Goal: Task Accomplishment & Management: Manage account settings

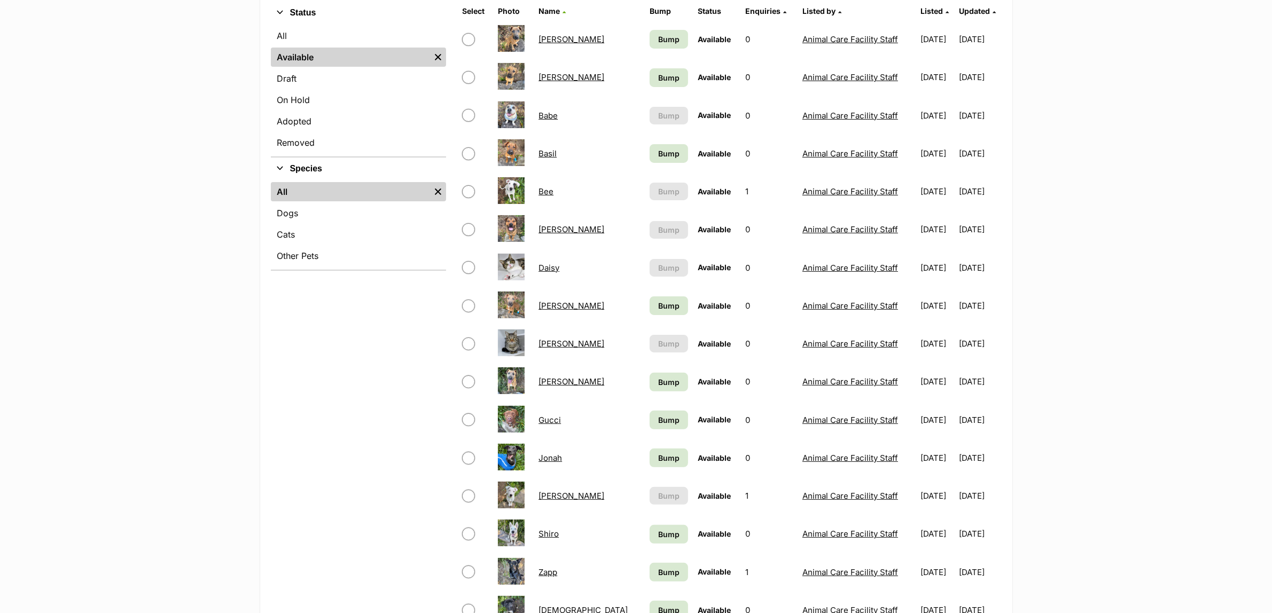
scroll to position [267, 0]
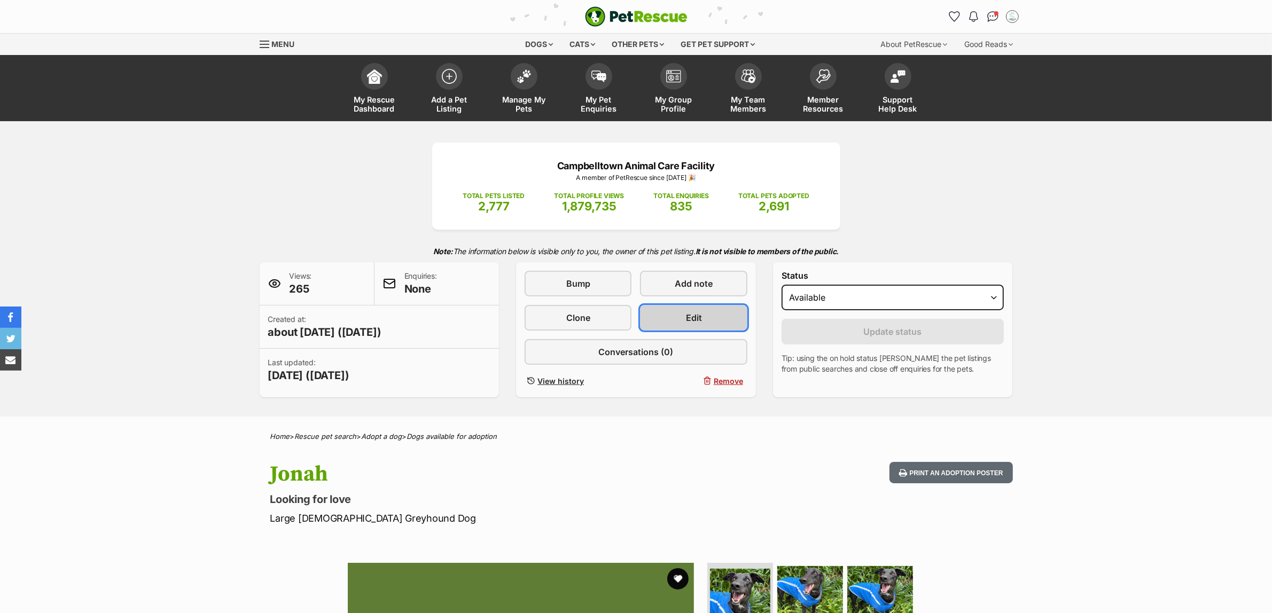
click at [727, 323] on link "Edit" at bounding box center [693, 318] width 107 height 26
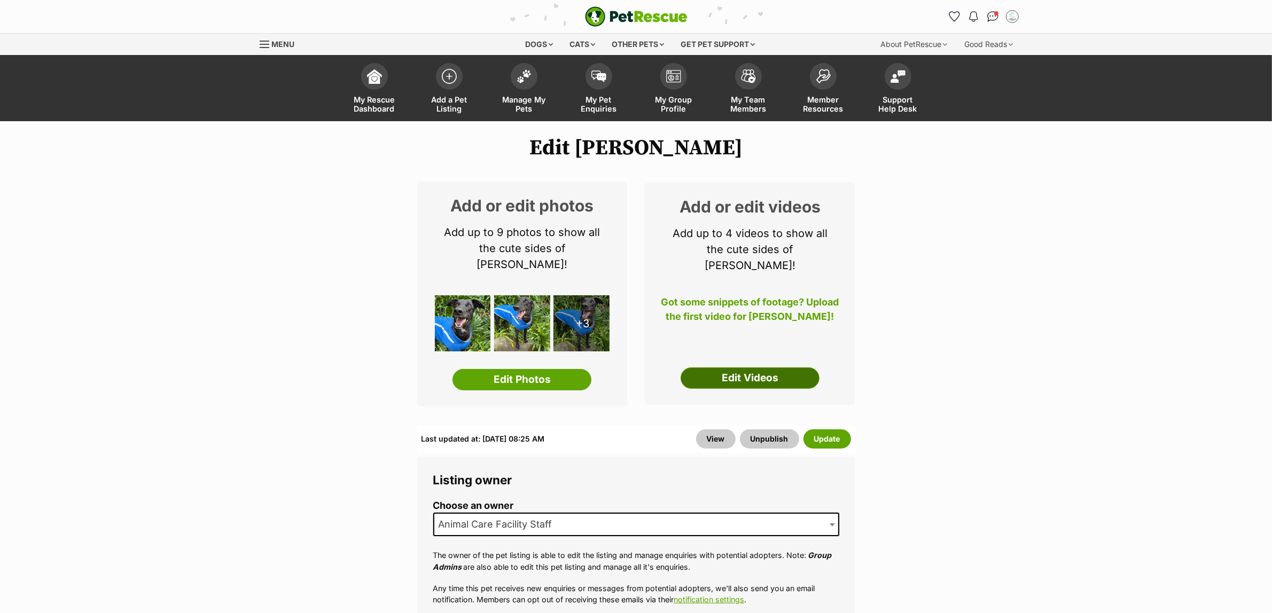
click at [738, 368] on link "Edit Videos" at bounding box center [750, 378] width 139 height 21
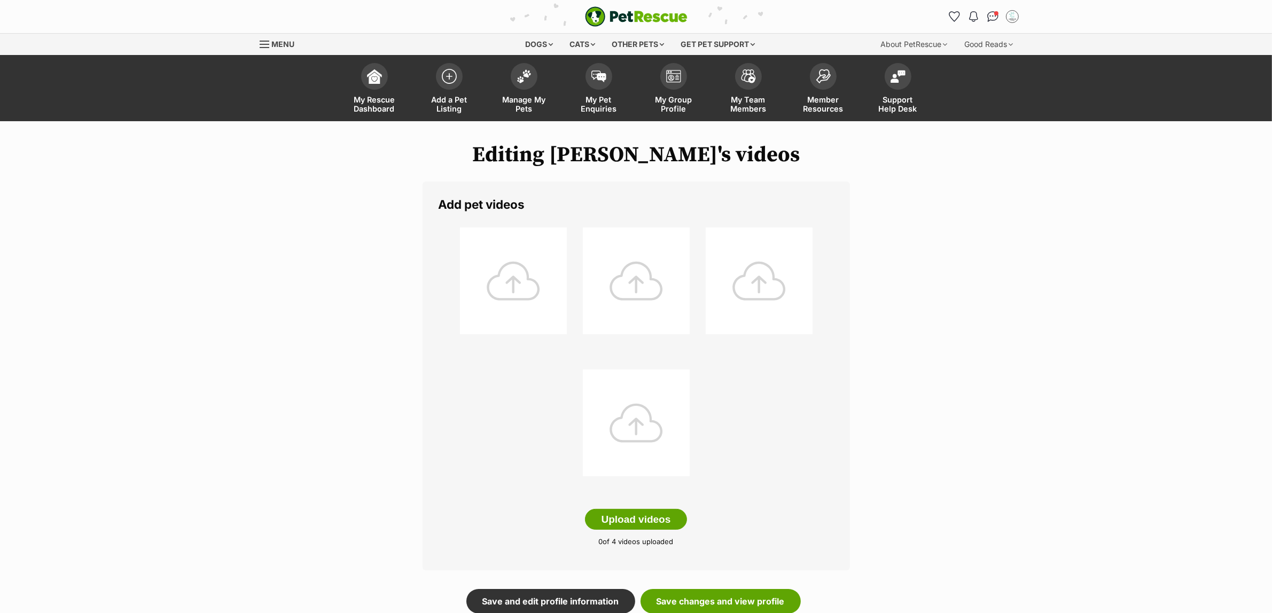
click at [502, 260] on div at bounding box center [513, 281] width 107 height 107
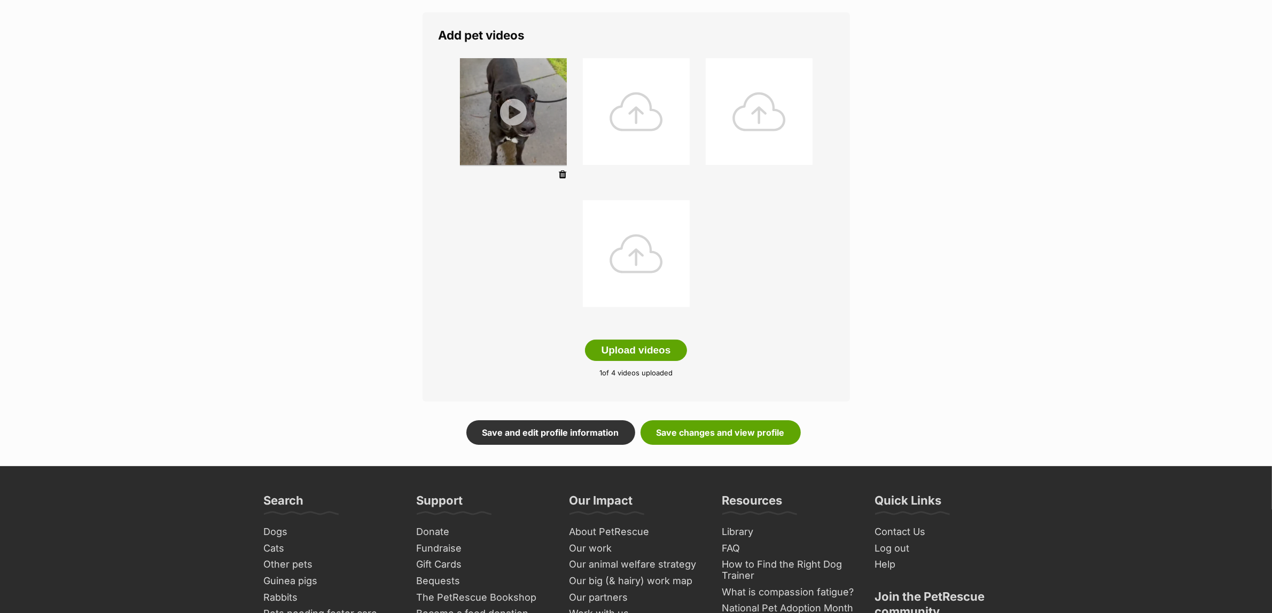
scroll to position [200, 0]
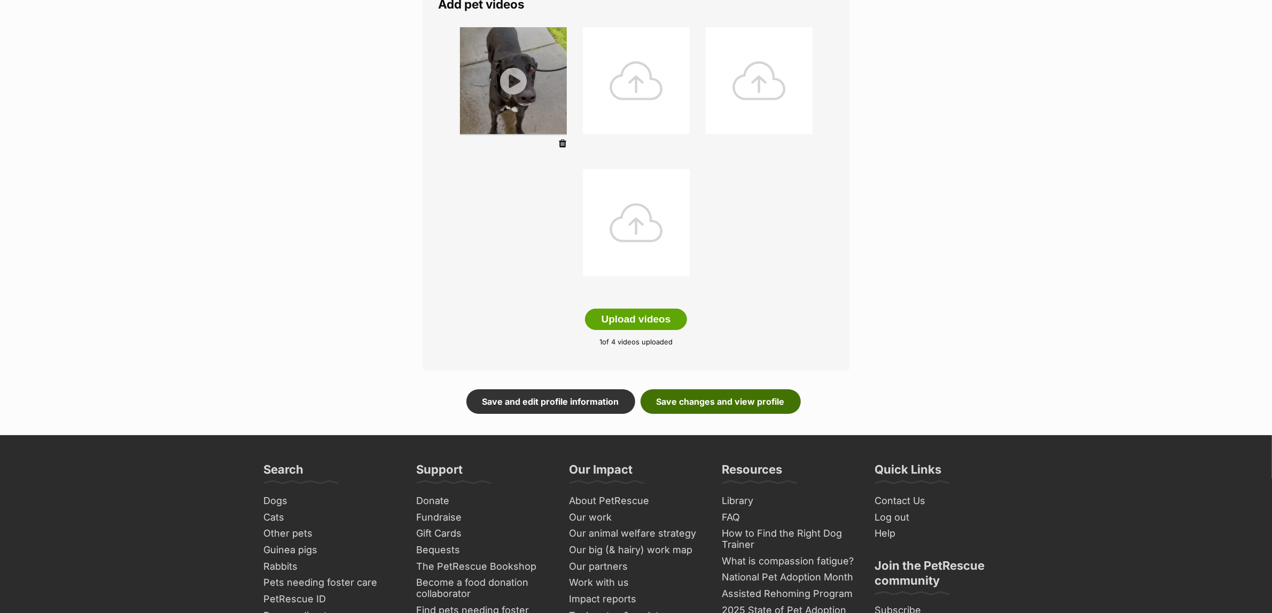
click at [707, 400] on link "Save changes and view profile" at bounding box center [721, 402] width 160 height 25
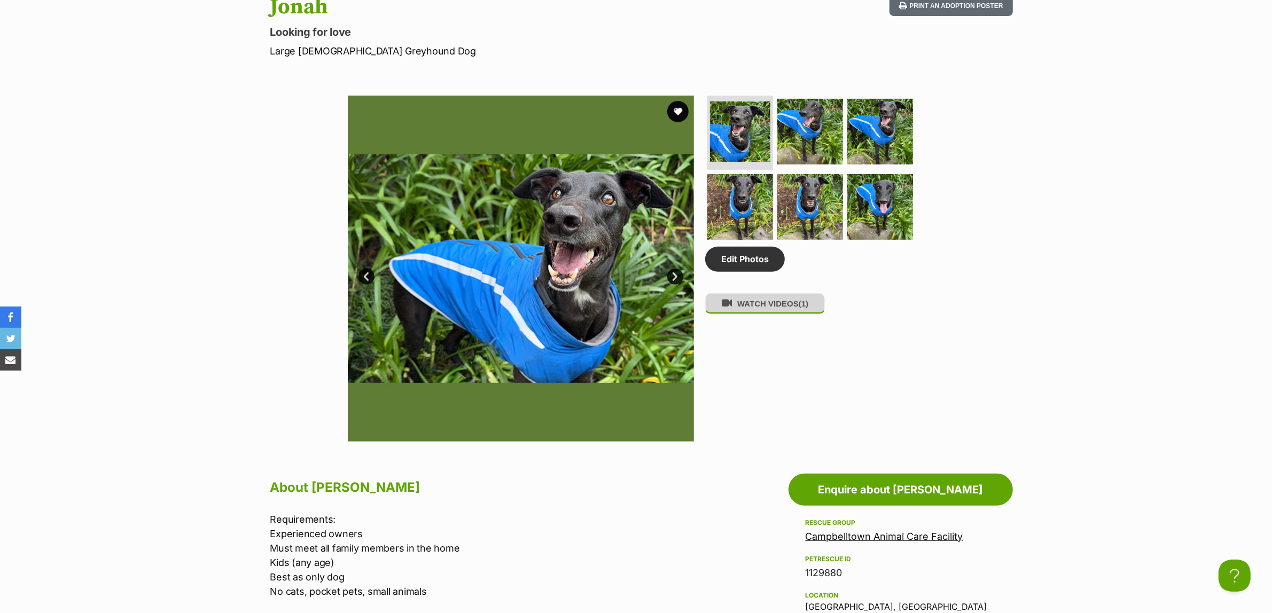
click at [762, 314] on button "WATCH VIDEOS (1)" at bounding box center [765, 303] width 120 height 21
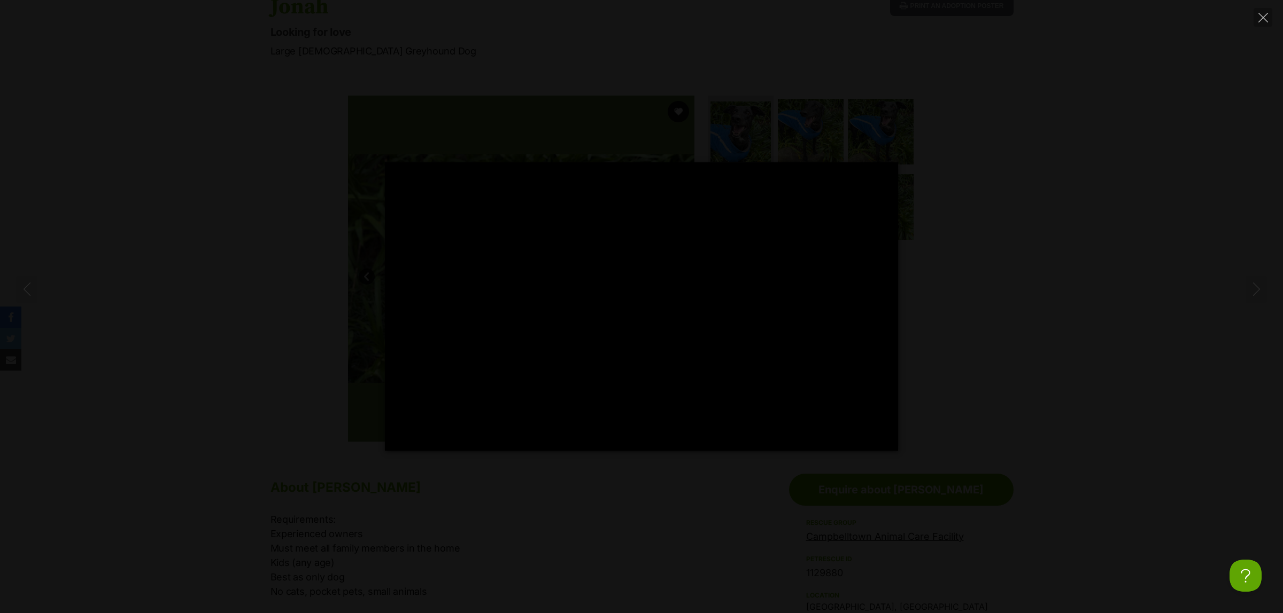
type input "23.8"
